Goal: Navigation & Orientation: Find specific page/section

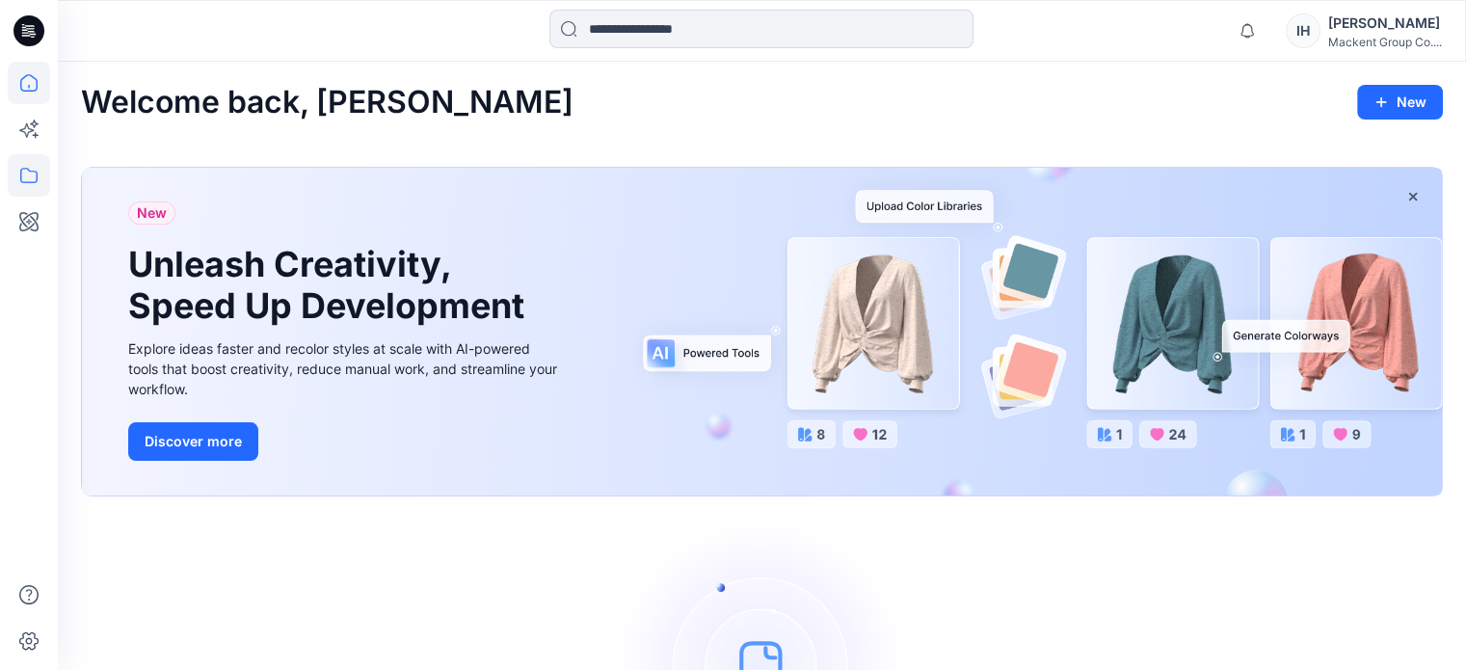
drag, startPoint x: 18, startPoint y: 3, endPoint x: 30, endPoint y: 173, distance: 170.0
click at [30, 173] on icon at bounding box center [29, 175] width 42 height 42
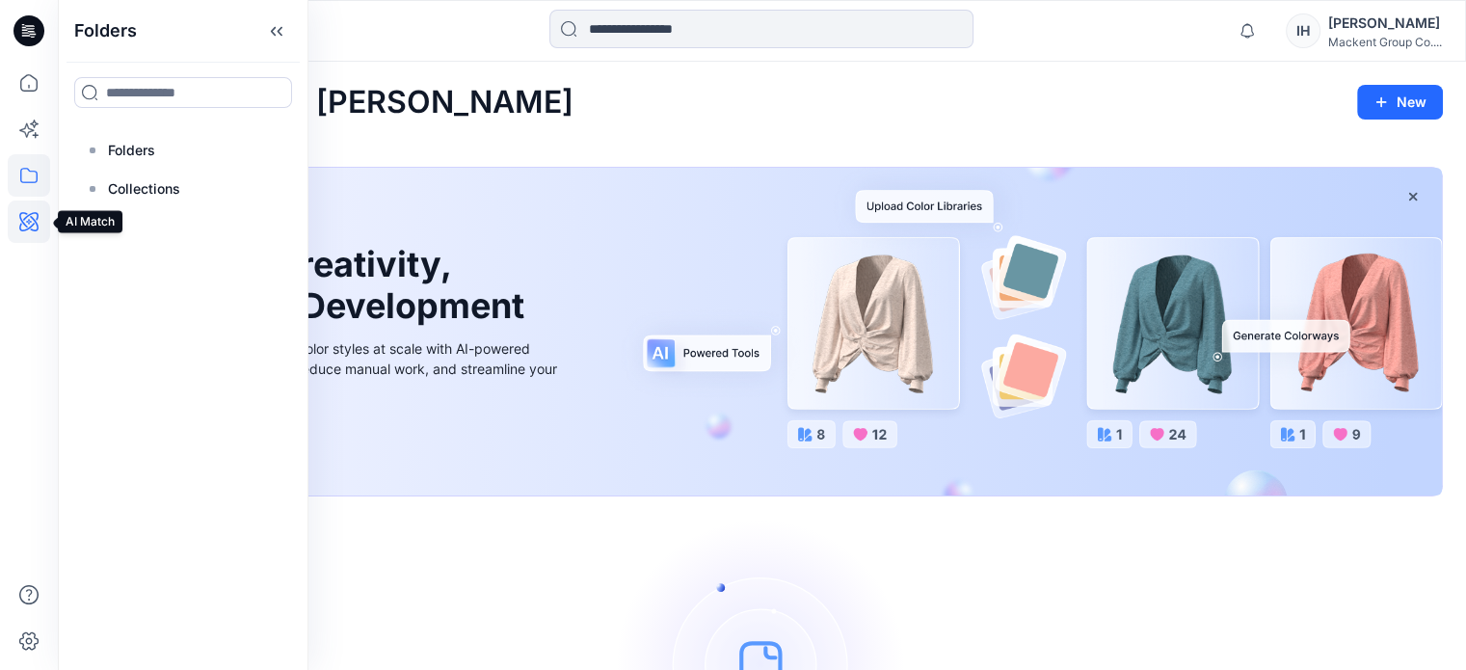
click at [36, 223] on icon at bounding box center [28, 221] width 19 height 19
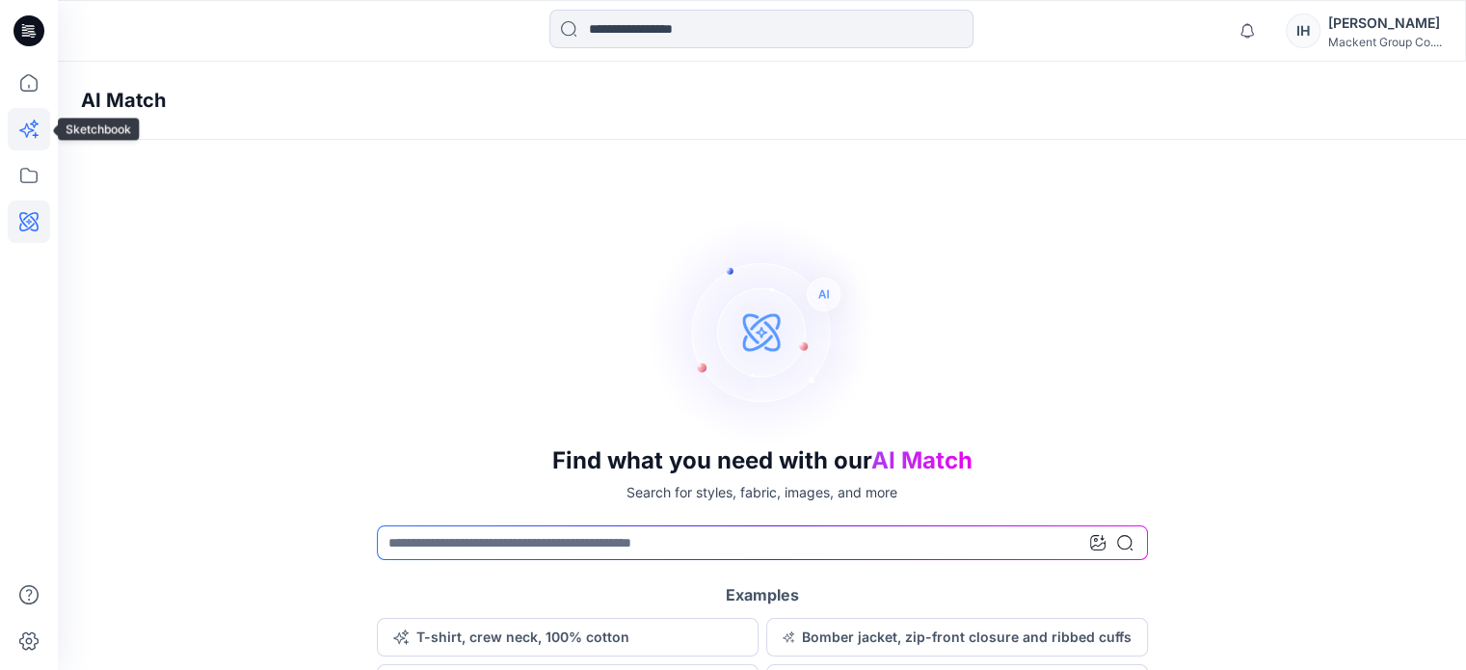
click at [42, 127] on icon at bounding box center [29, 129] width 42 height 42
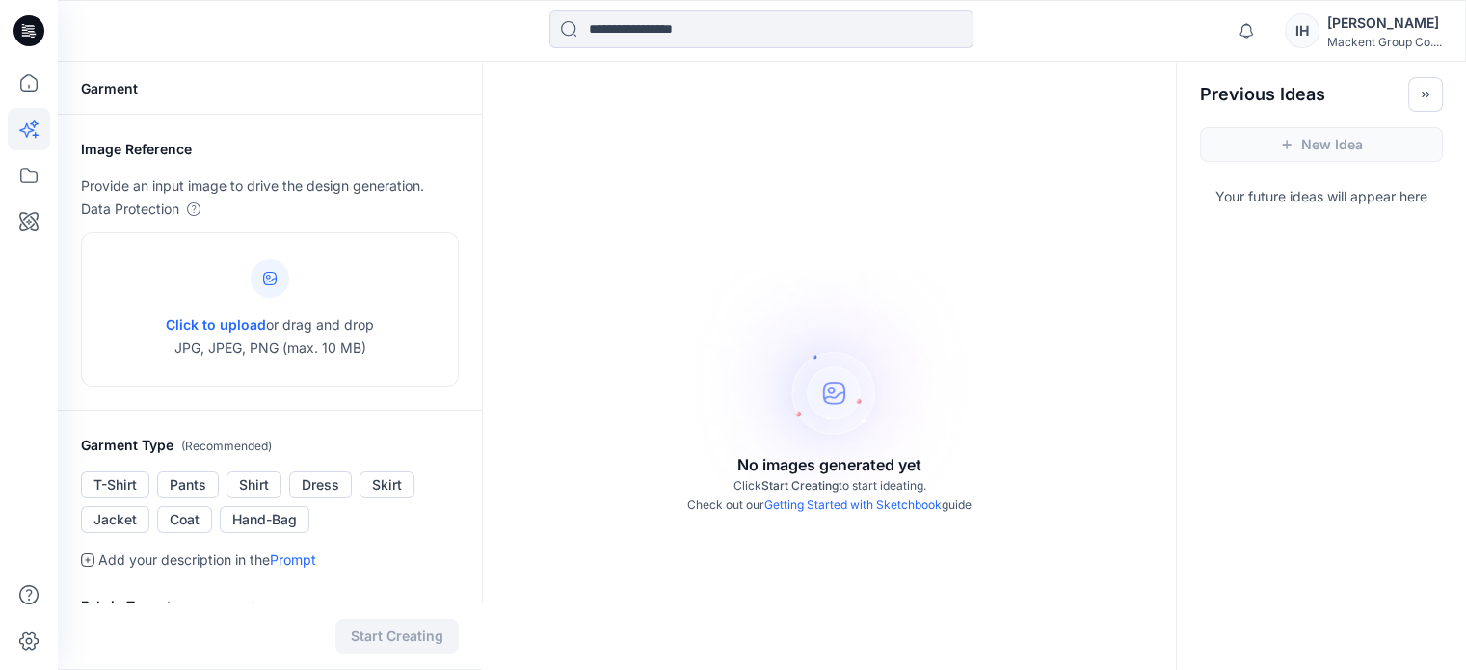
click at [30, 28] on icon at bounding box center [30, 28] width 9 height 1
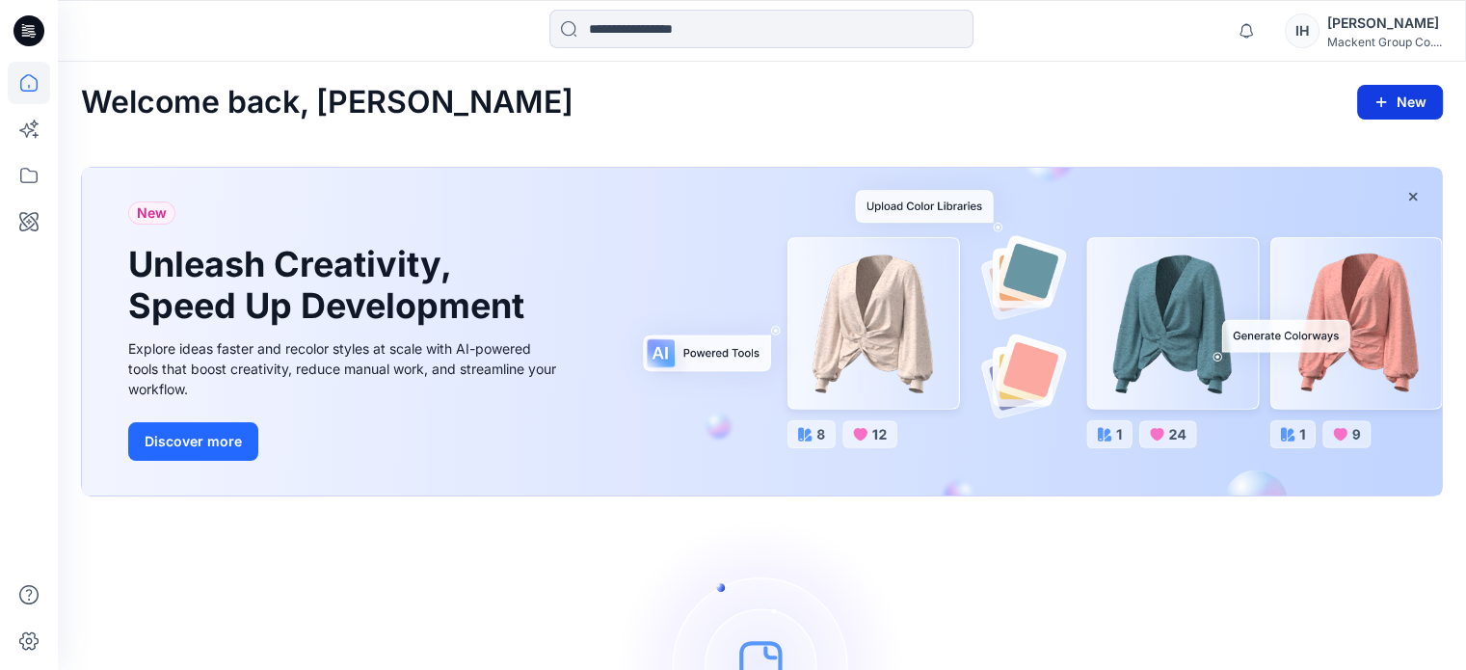
click at [1385, 103] on icon "button" at bounding box center [1381, 101] width 15 height 15
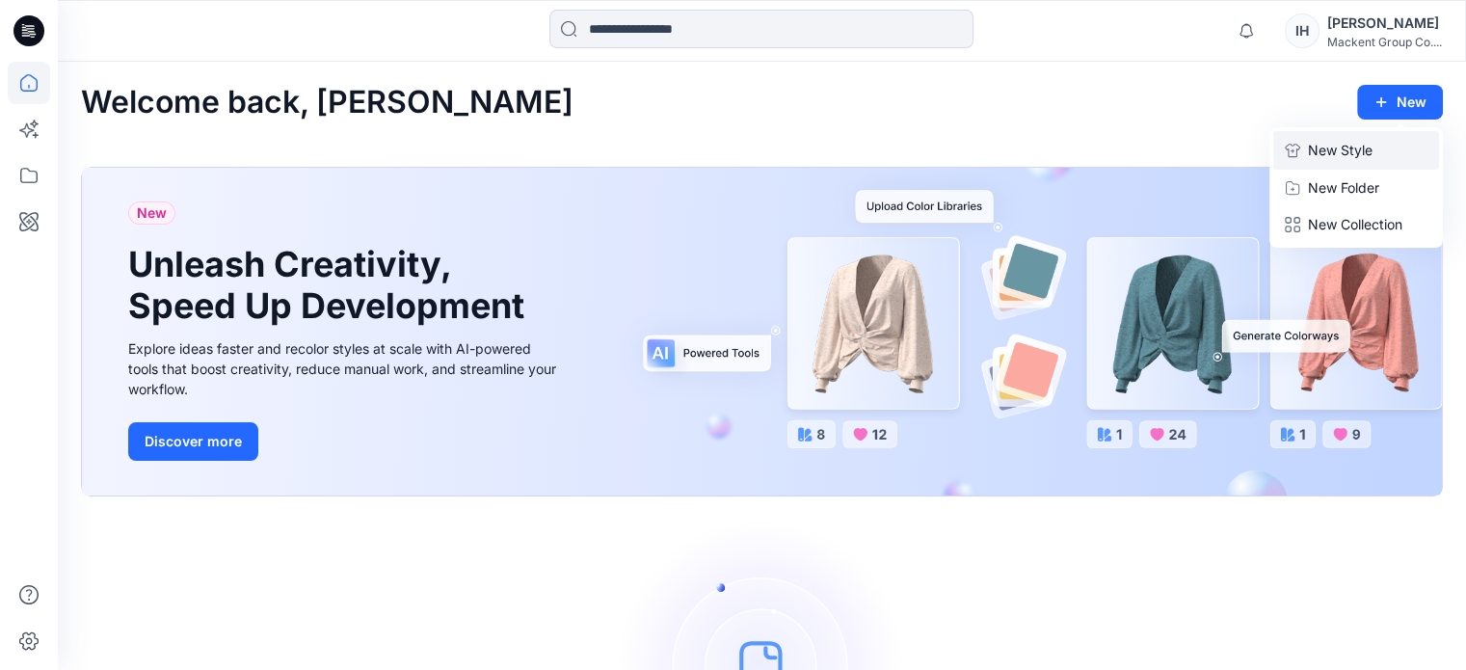
click at [1376, 157] on button "New Style" at bounding box center [1356, 150] width 166 height 39
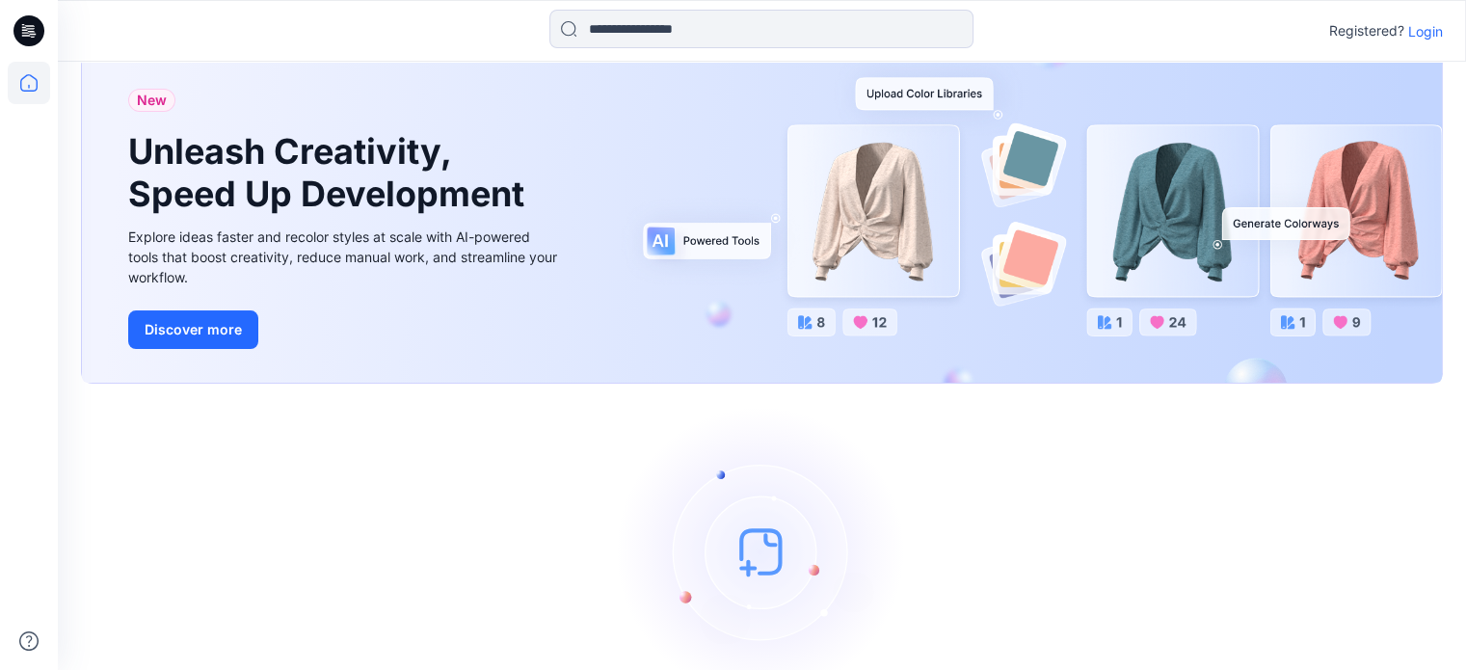
scroll to position [152, 0]
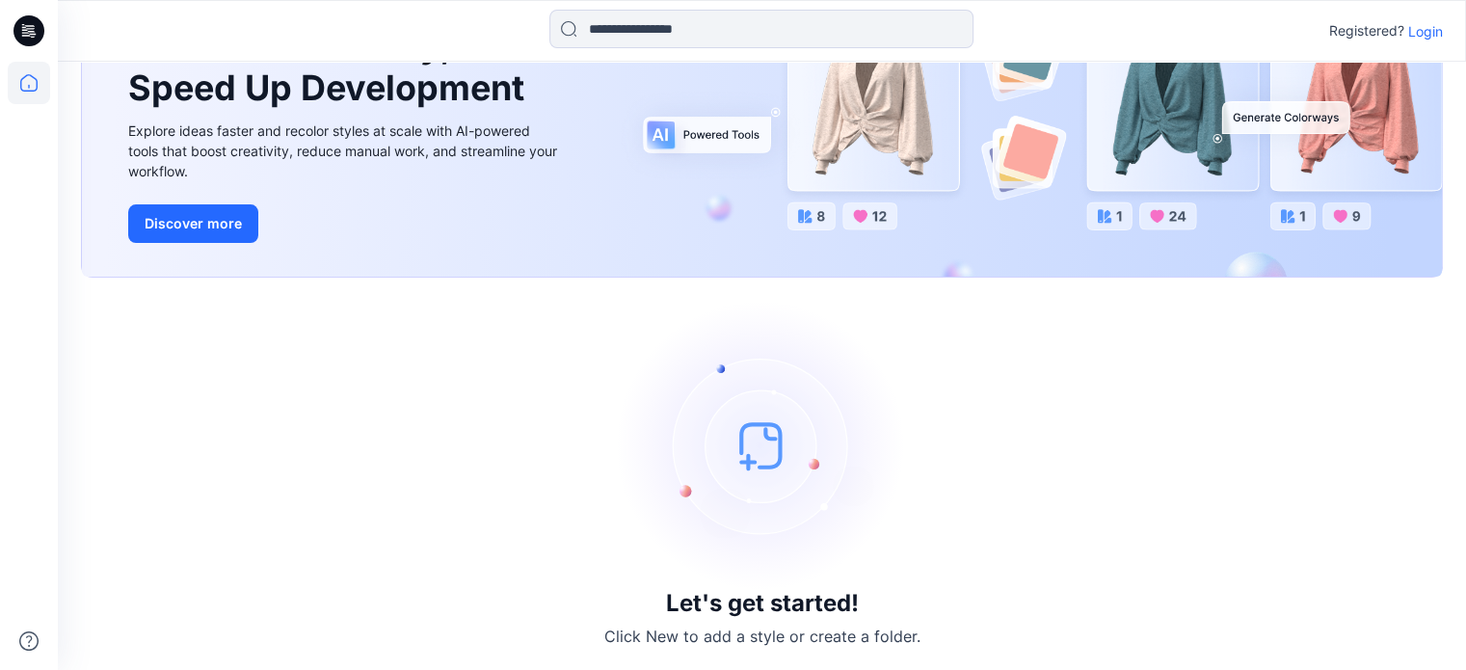
click at [777, 472] on img at bounding box center [762, 445] width 289 height 289
click at [742, 467] on img at bounding box center [762, 445] width 289 height 289
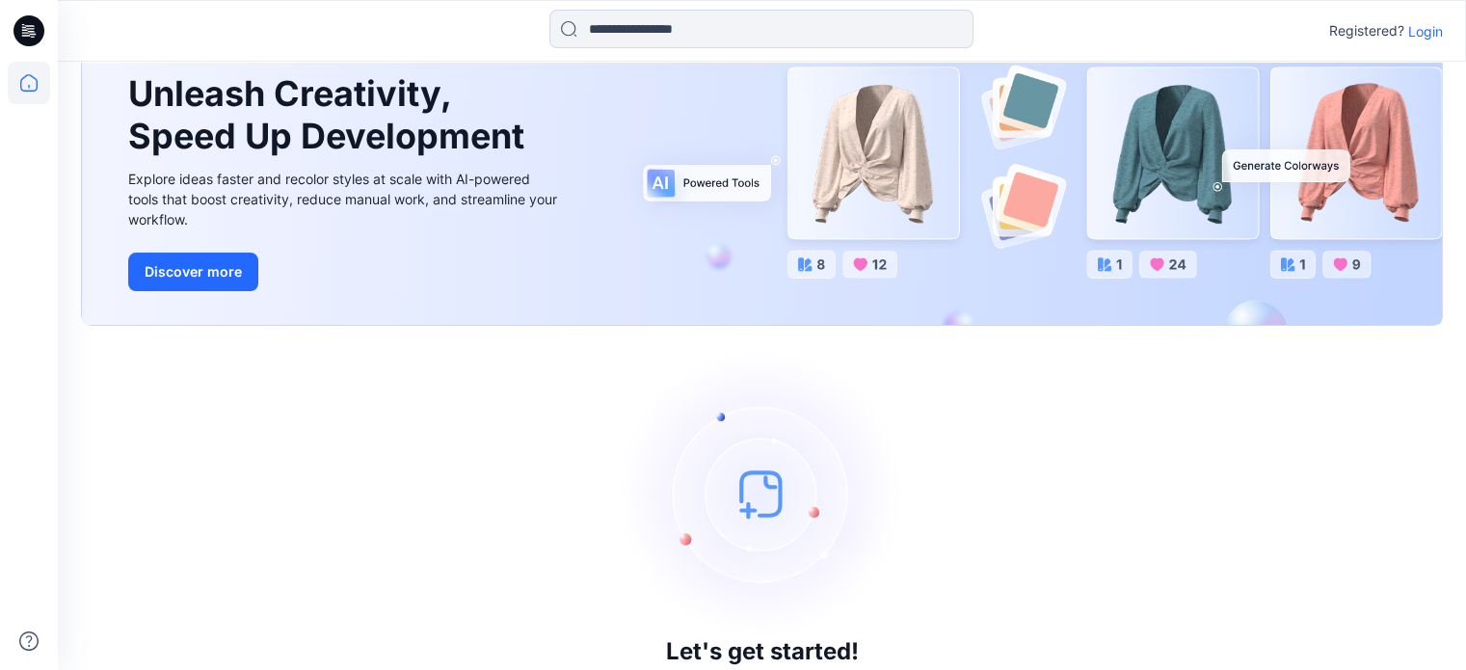
scroll to position [0, 0]
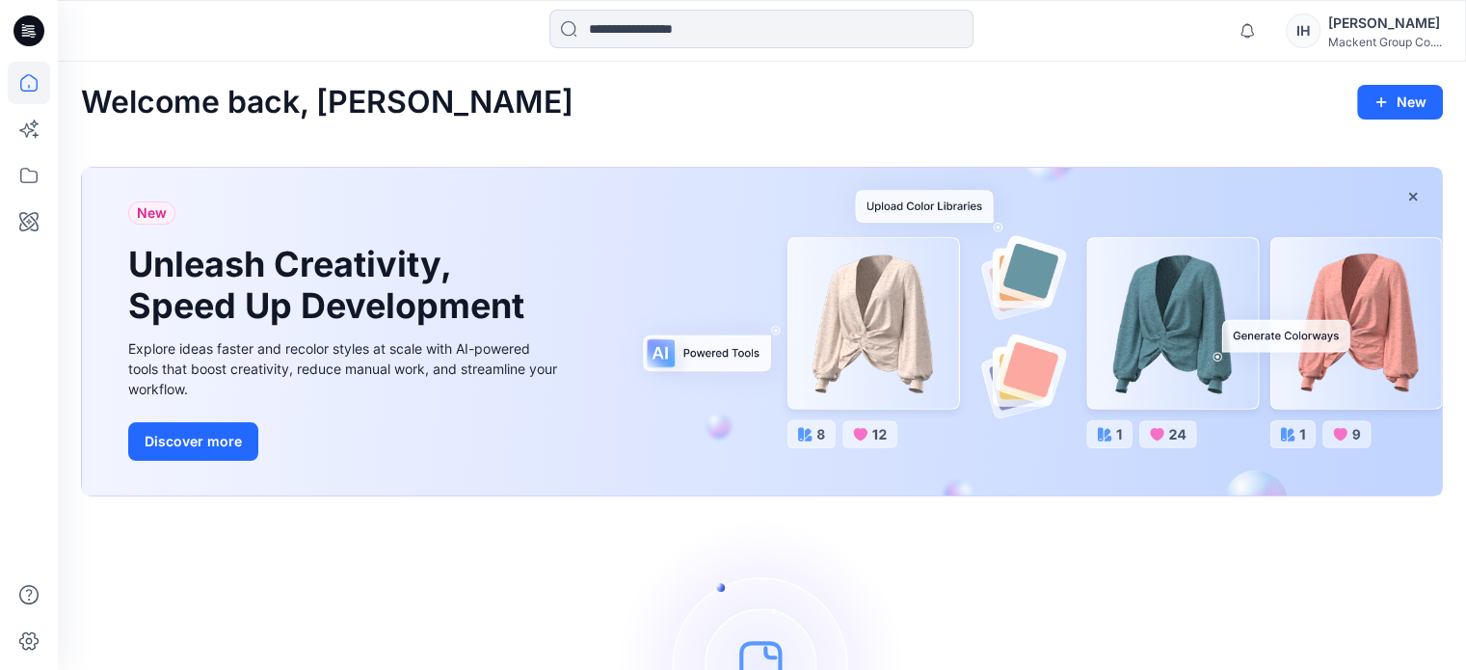
click at [1346, 26] on div "[PERSON_NAME]" at bounding box center [1385, 23] width 114 height 23
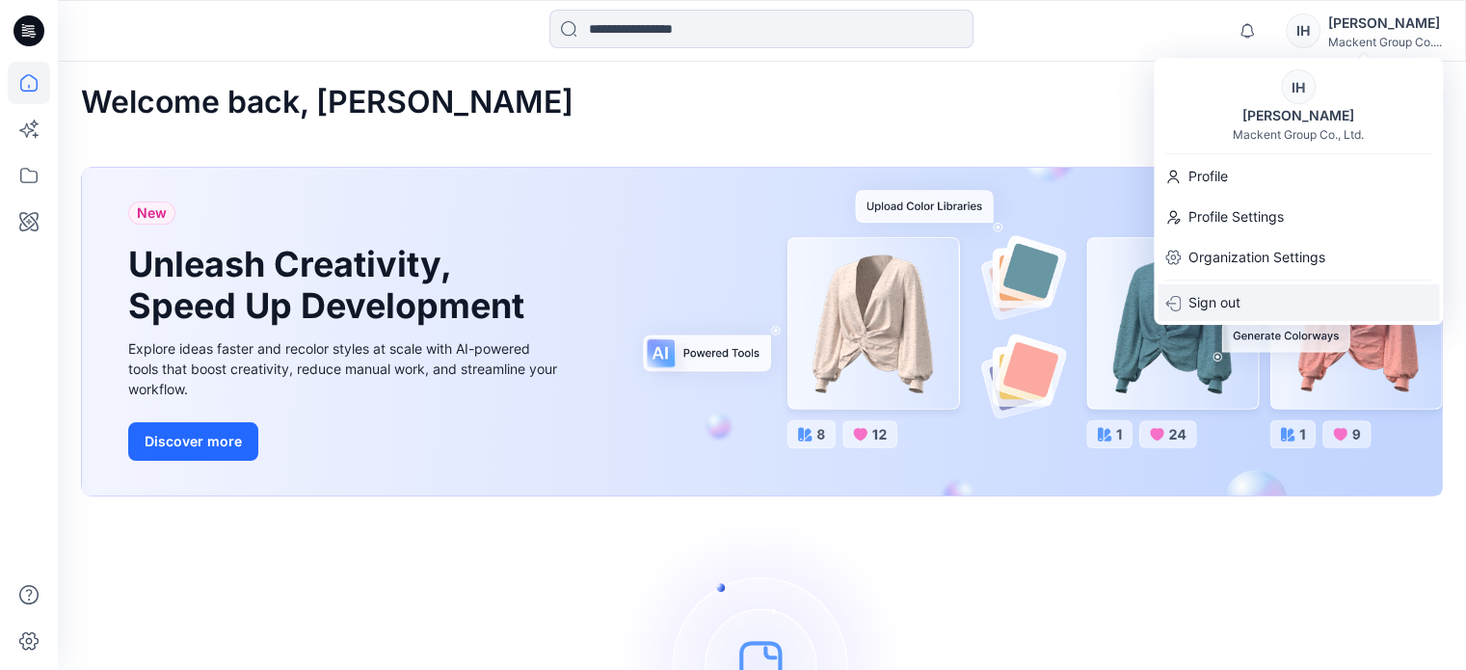
click at [1204, 294] on p "Sign out" at bounding box center [1215, 302] width 52 height 37
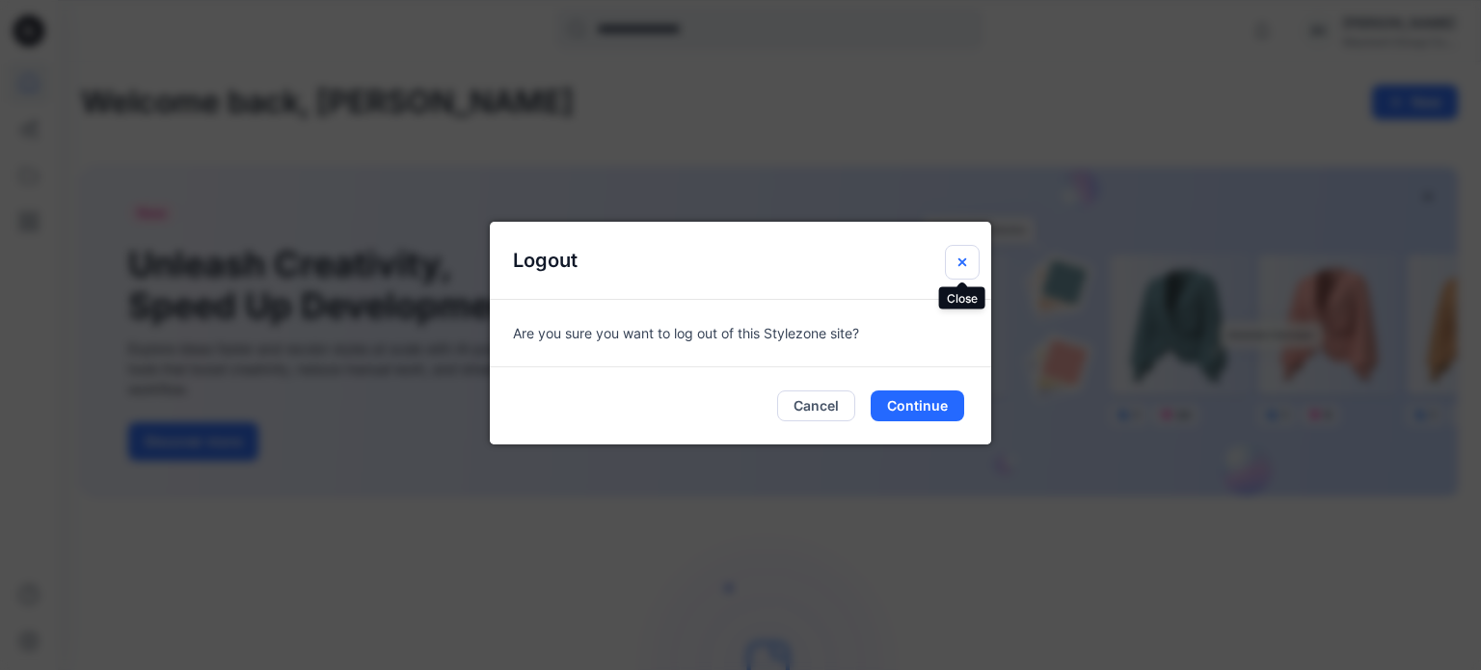
click at [952, 261] on button "Close" at bounding box center [962, 262] width 35 height 35
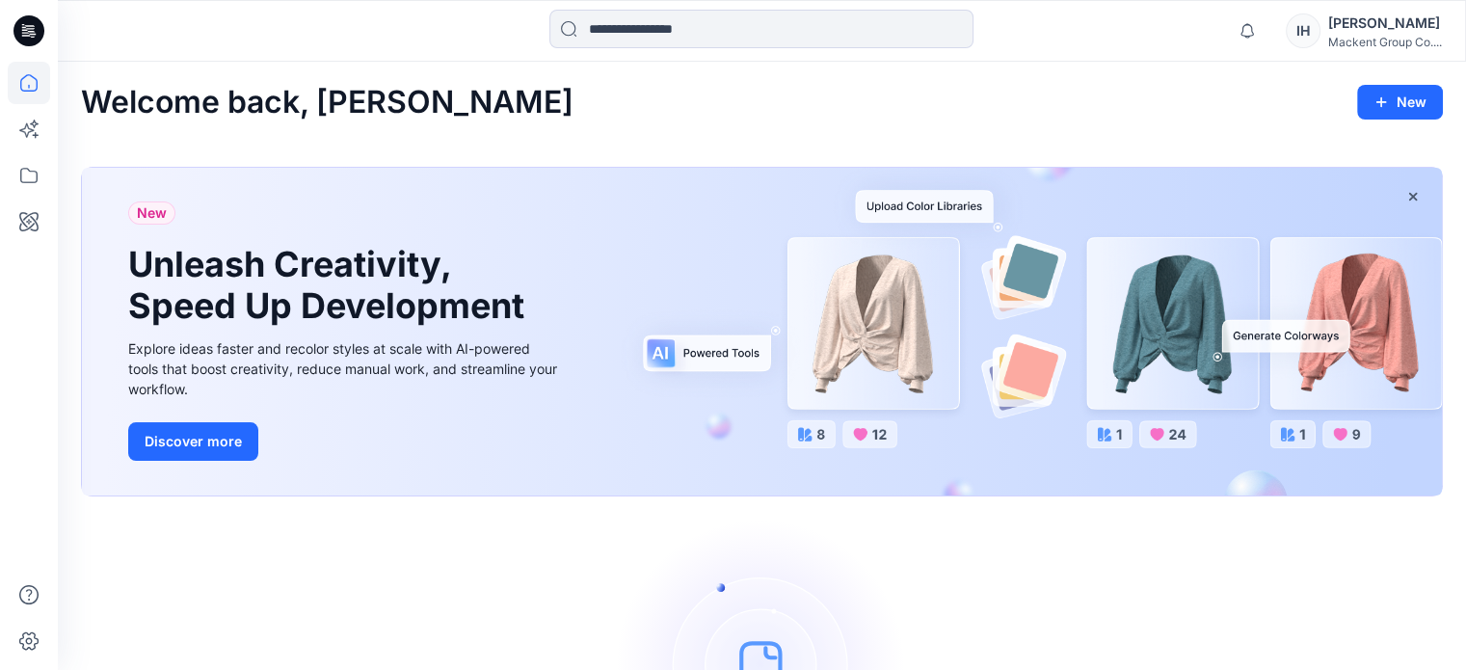
click at [1309, 41] on div "IH" at bounding box center [1303, 30] width 35 height 35
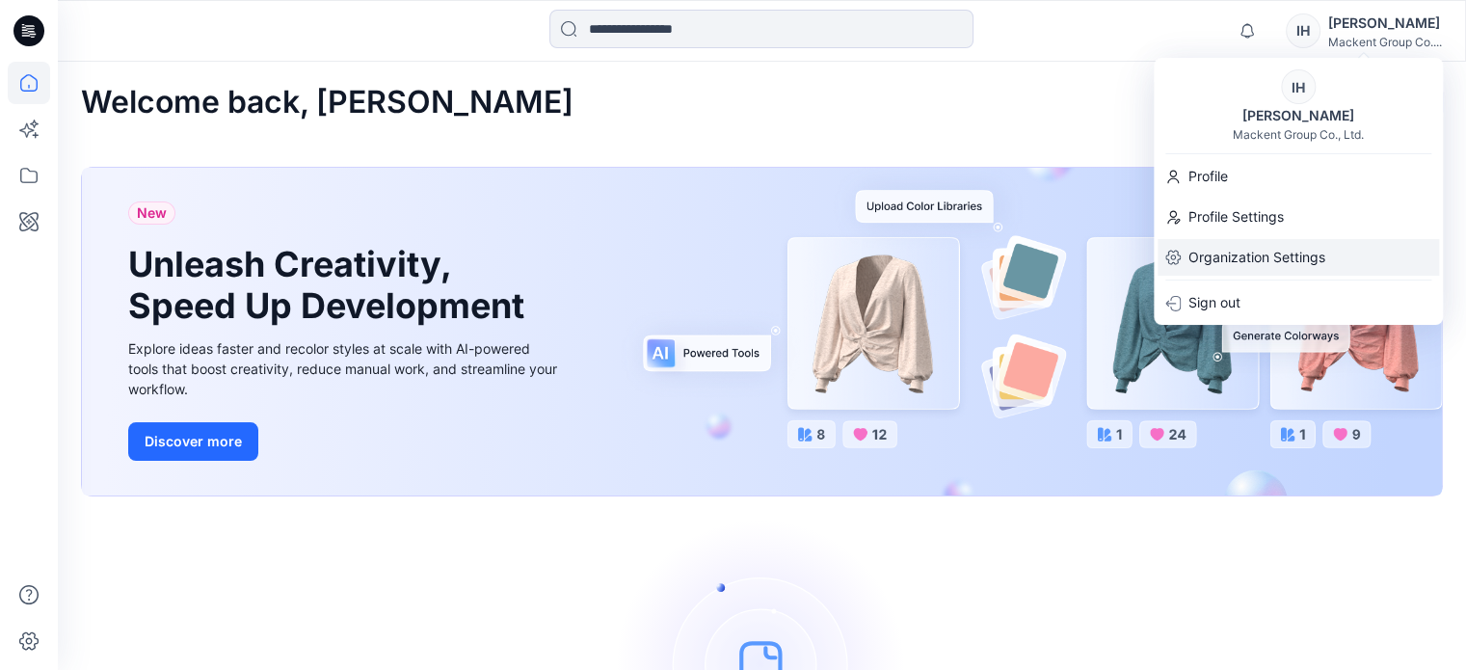
click at [1194, 266] on p "Organization Settings" at bounding box center [1257, 257] width 137 height 37
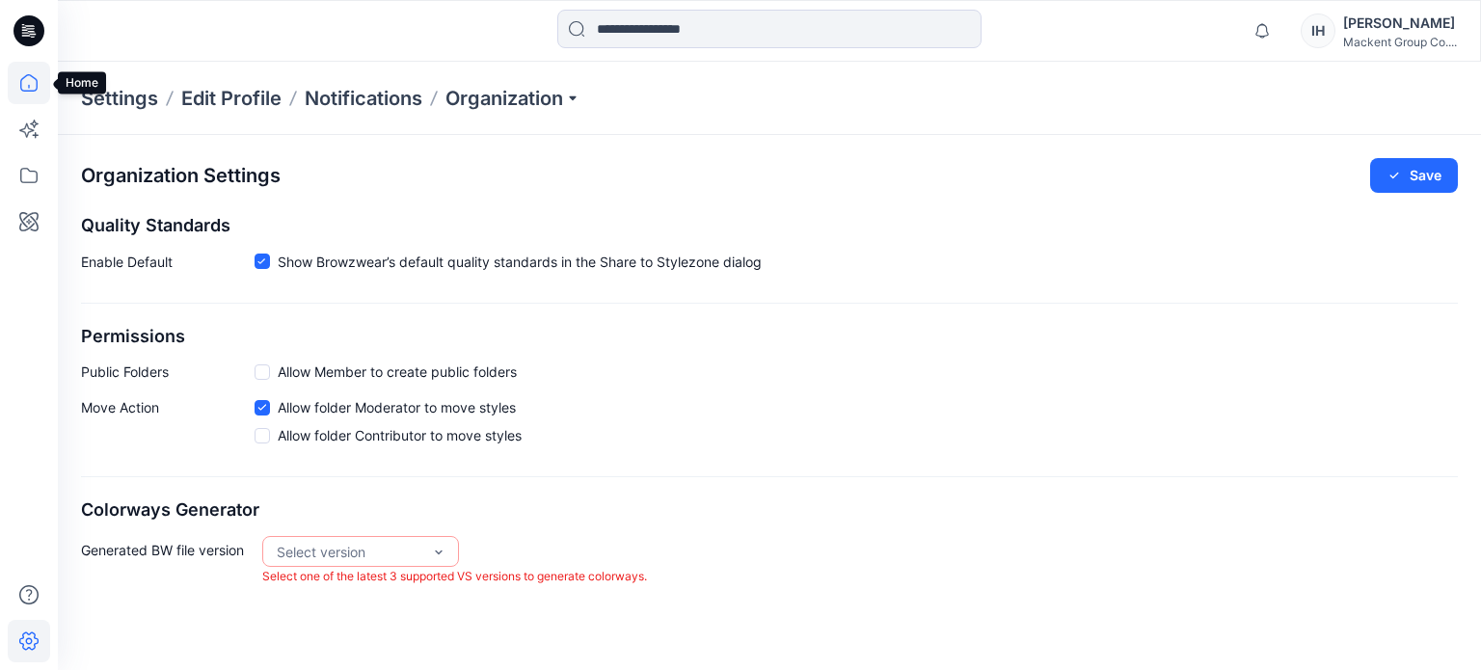
click at [34, 80] on icon at bounding box center [29, 83] width 42 height 42
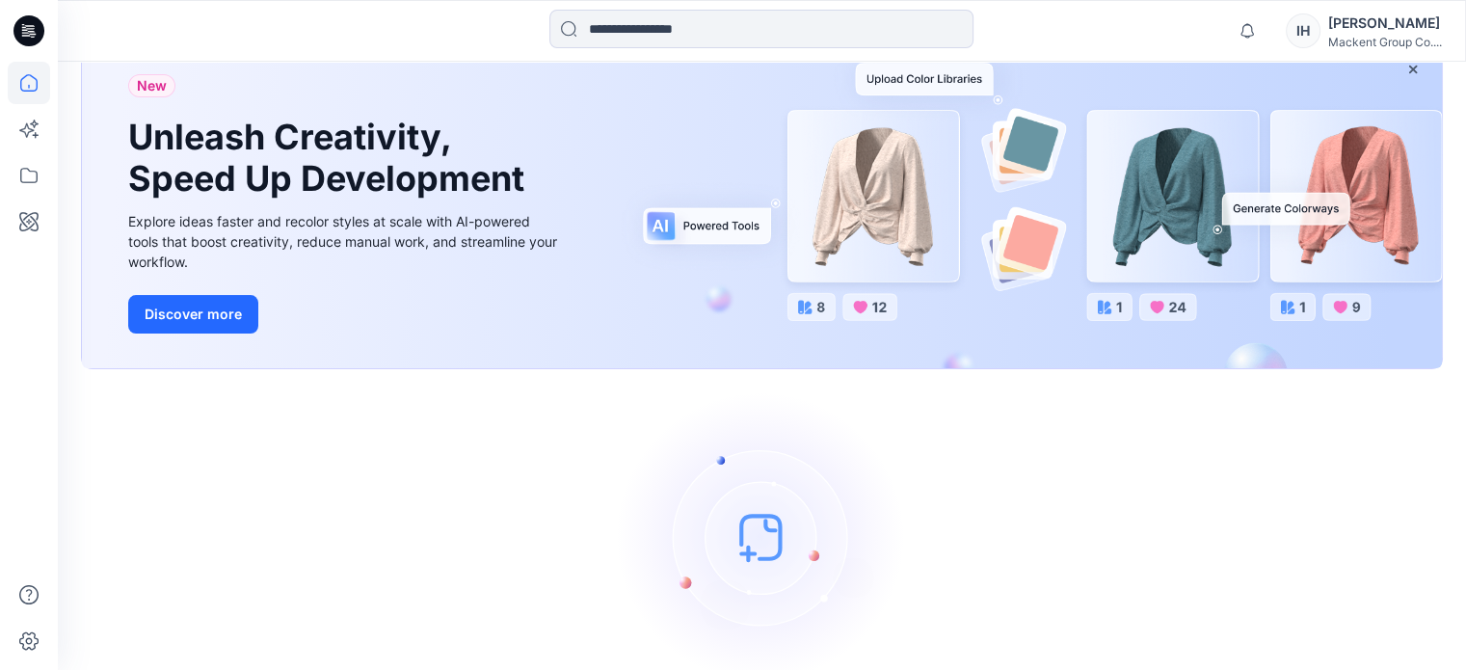
scroll to position [122, 0]
